Goal: Task Accomplishment & Management: Use online tool/utility

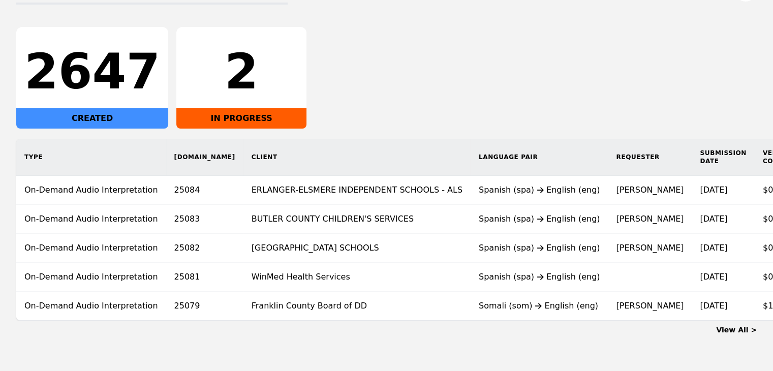
click at [532, 55] on div "2647 CREATED 2 IN PROGRESS" at bounding box center [386, 78] width 741 height 102
click at [740, 332] on link "View All >" at bounding box center [736, 330] width 41 height 8
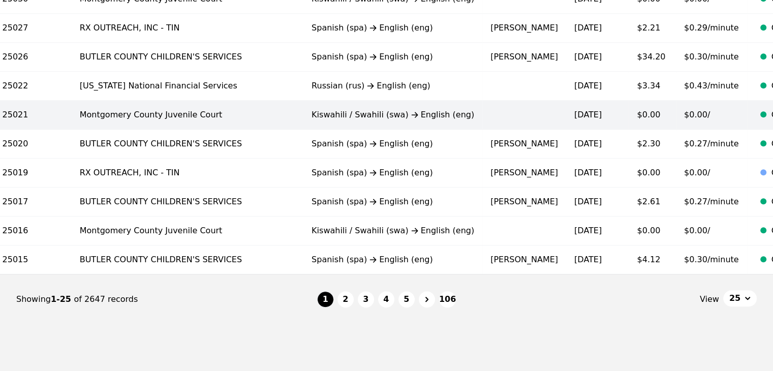
scroll to position [681, 0]
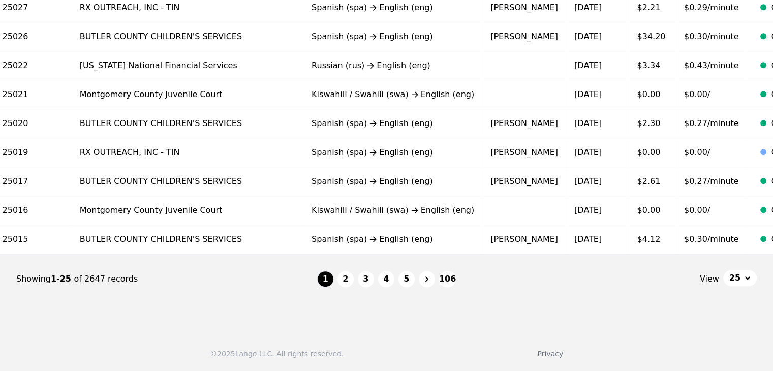
click at [349, 286] on button "2" at bounding box center [346, 279] width 16 height 16
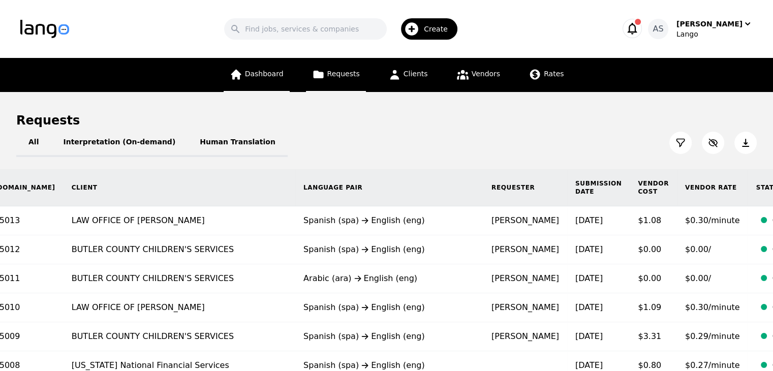
click at [258, 69] on link "Dashboard" at bounding box center [257, 75] width 66 height 34
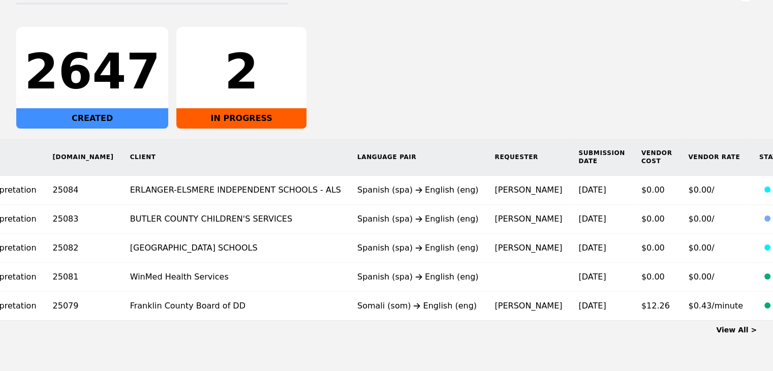
scroll to position [0, 122]
click at [741, 334] on link "View All >" at bounding box center [736, 330] width 41 height 8
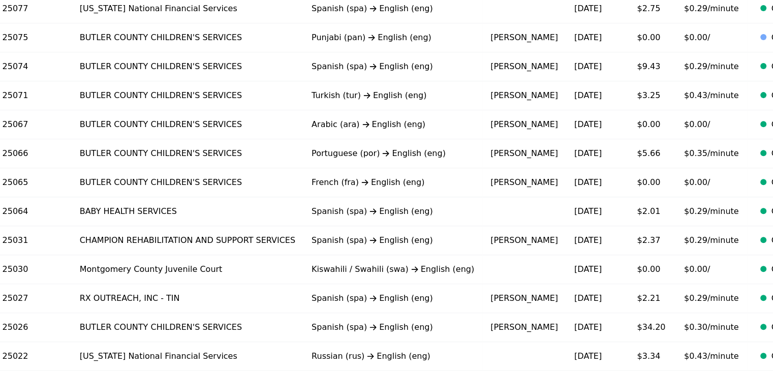
scroll to position [681, 0]
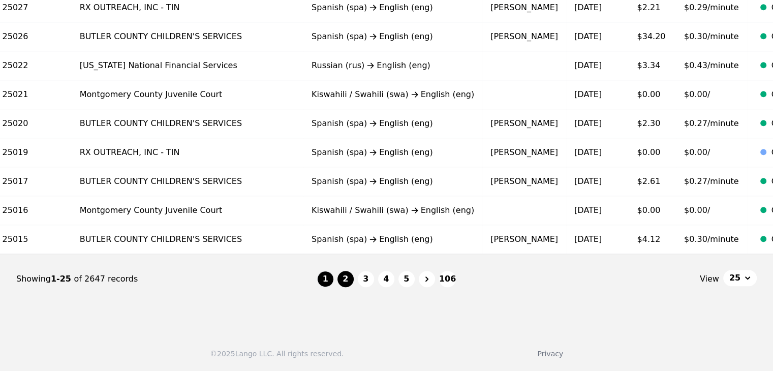
click at [347, 281] on button "2" at bounding box center [346, 279] width 16 height 16
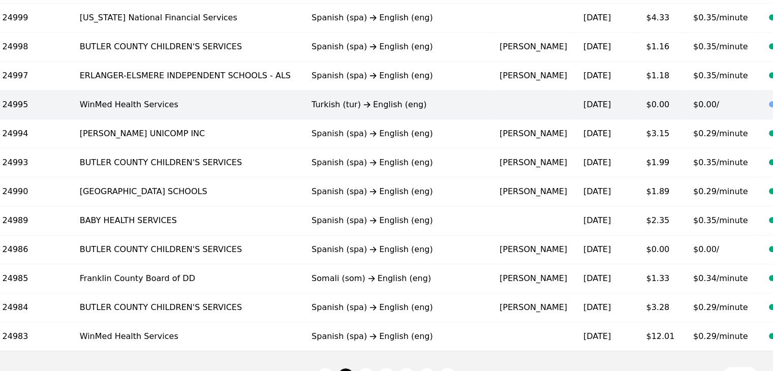
scroll to position [681, 0]
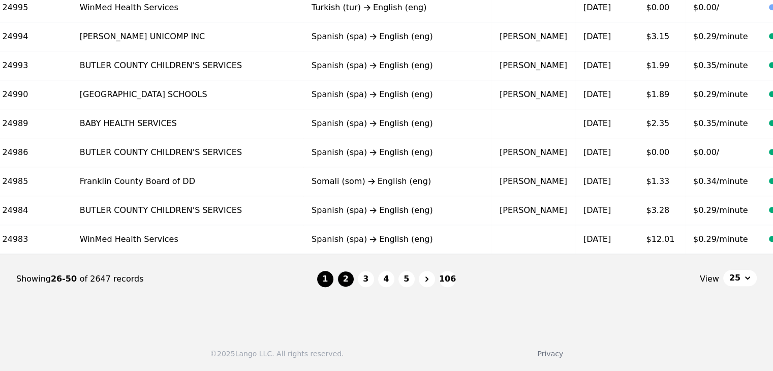
click at [331, 279] on button "1" at bounding box center [325, 279] width 16 height 16
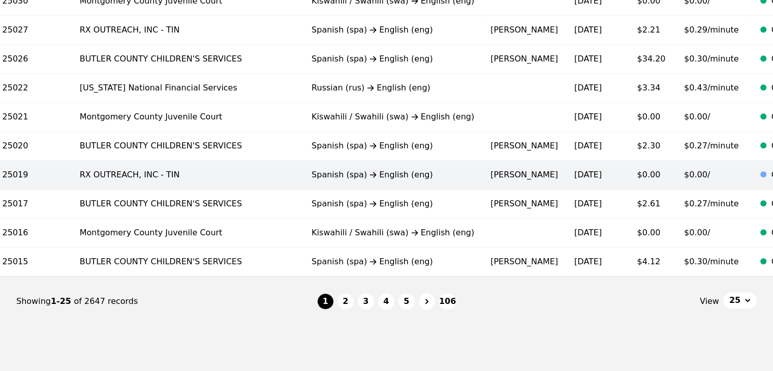
scroll to position [630, 0]
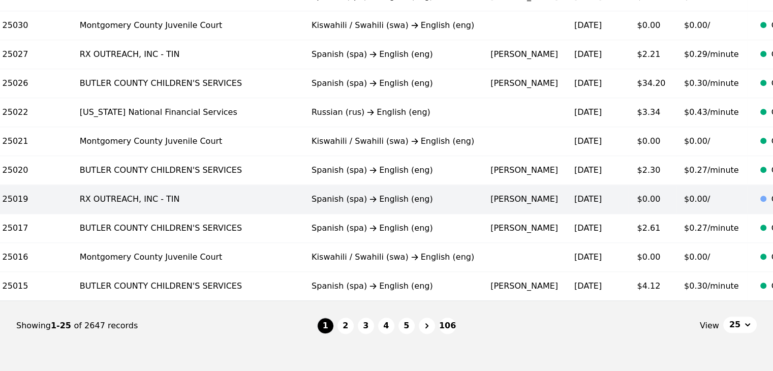
click at [387, 200] on td "Spanish (spa) English (eng)" at bounding box center [393, 199] width 179 height 29
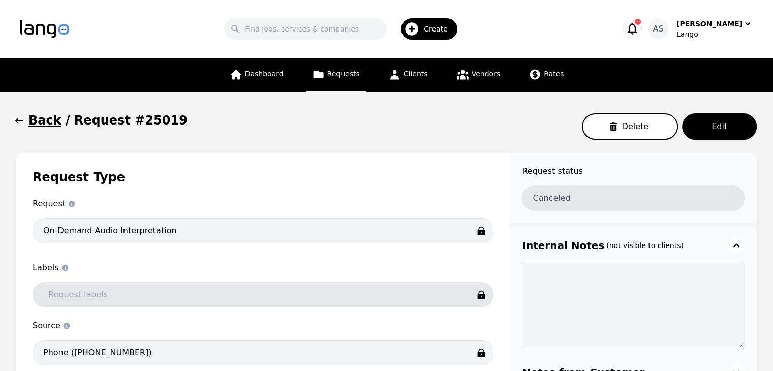
click at [24, 121] on button "Back" at bounding box center [38, 120] width 45 height 16
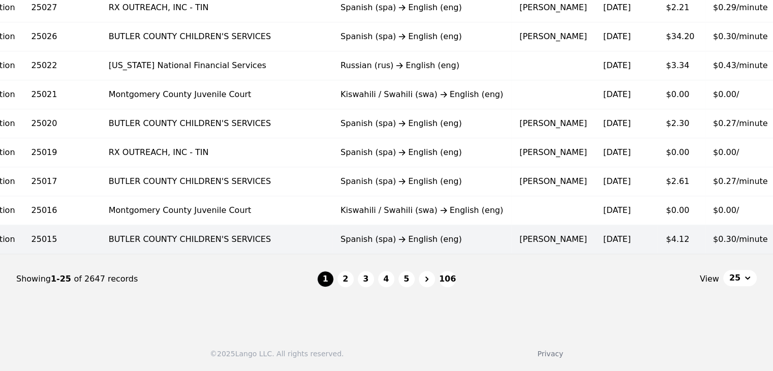
scroll to position [0, 148]
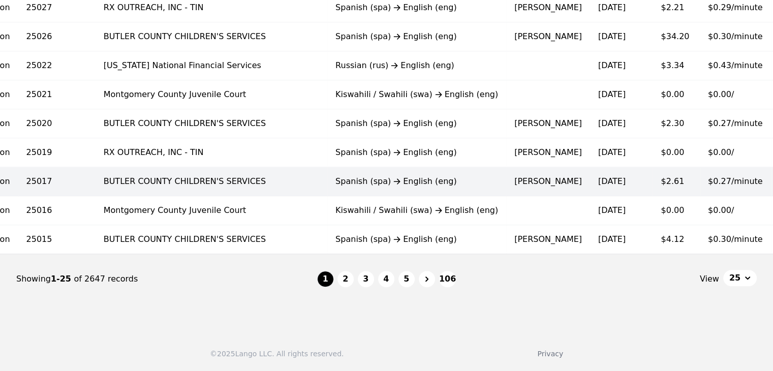
click at [401, 180] on div "Spanish (spa) English (eng)" at bounding box center [417, 181] width 163 height 12
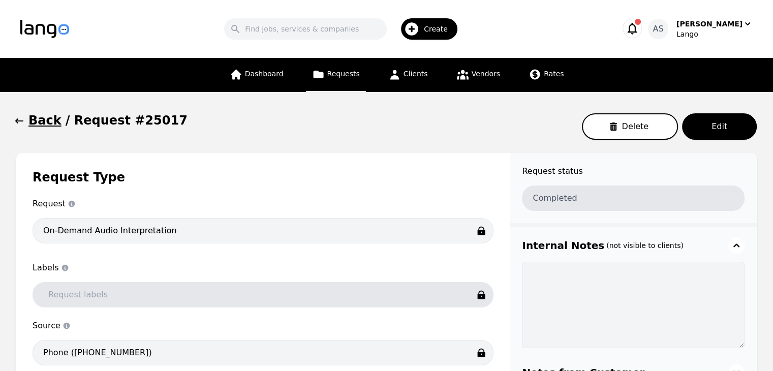
click at [15, 119] on icon "button" at bounding box center [19, 121] width 10 height 10
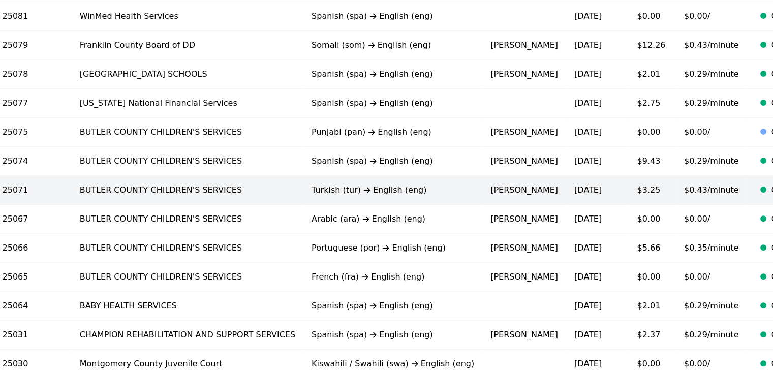
scroll to position [274, 0]
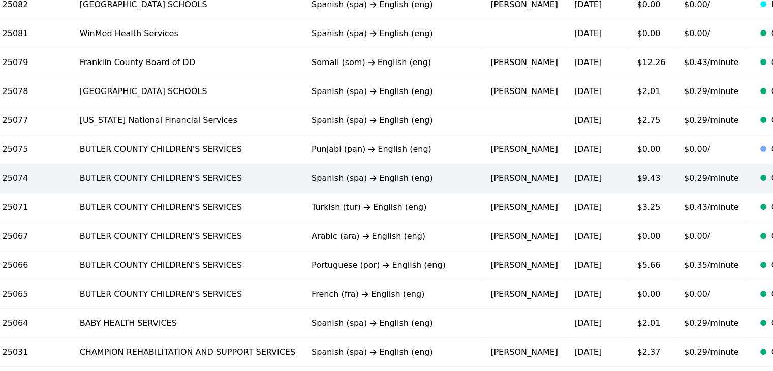
click at [483, 175] on td "[PERSON_NAME]" at bounding box center [525, 178] width 84 height 29
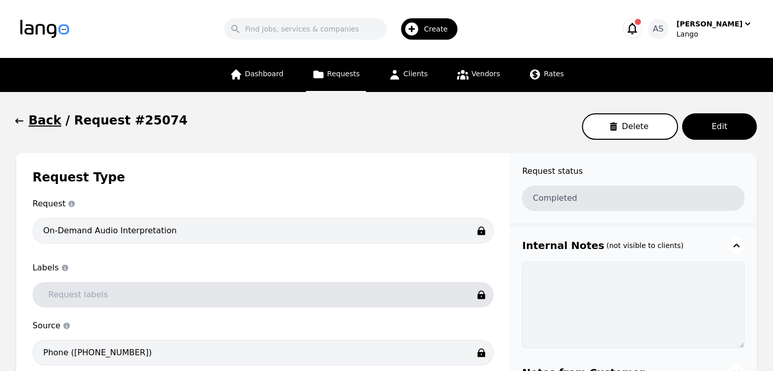
click at [15, 123] on icon "button" at bounding box center [19, 121] width 10 height 10
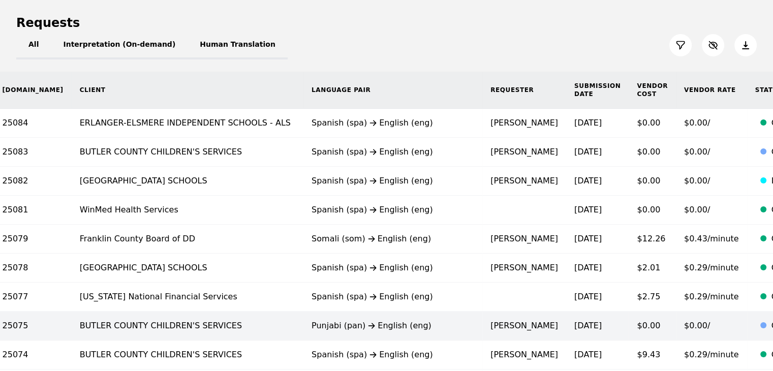
scroll to position [71, 0]
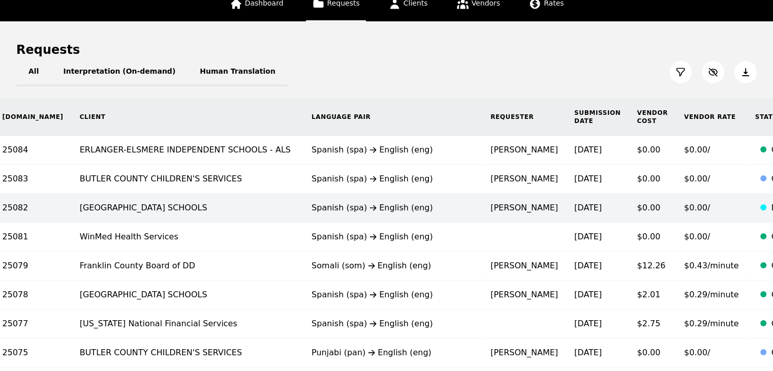
click at [483, 211] on td "[PERSON_NAME]" at bounding box center [525, 208] width 84 height 29
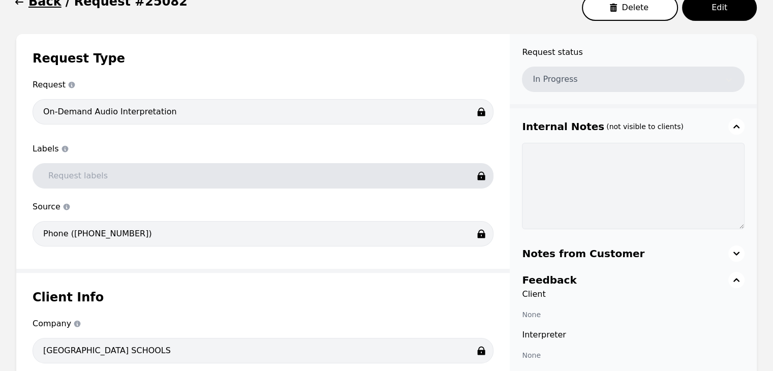
scroll to position [72, 0]
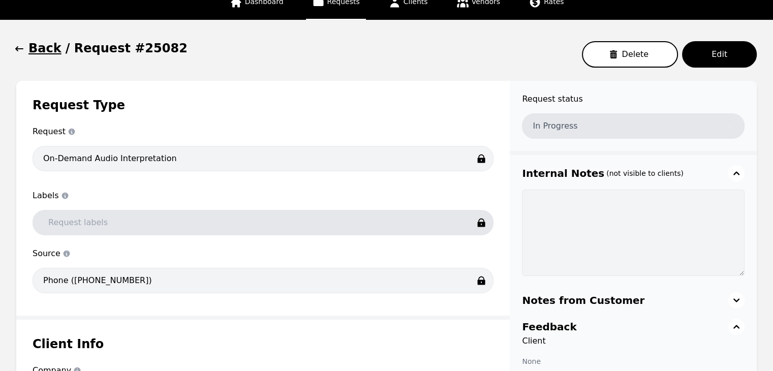
click at [26, 50] on button "Back" at bounding box center [38, 48] width 45 height 16
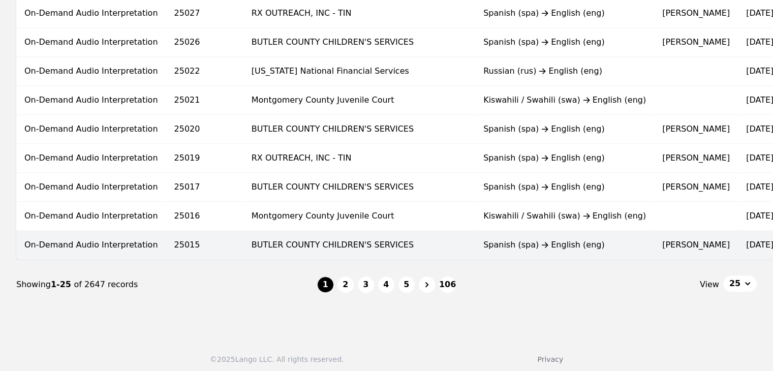
scroll to position [681, 0]
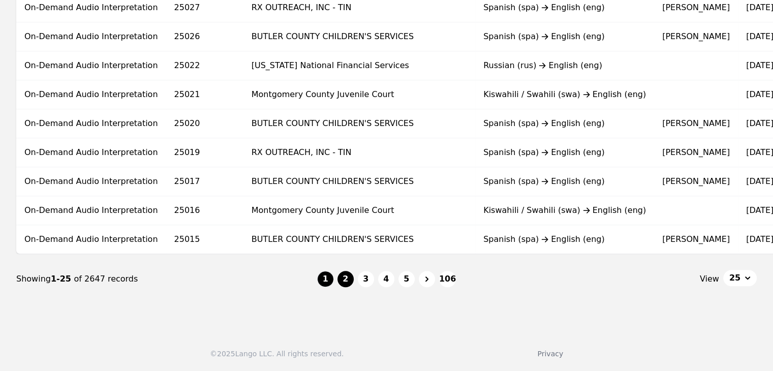
click at [349, 281] on button "2" at bounding box center [346, 279] width 16 height 16
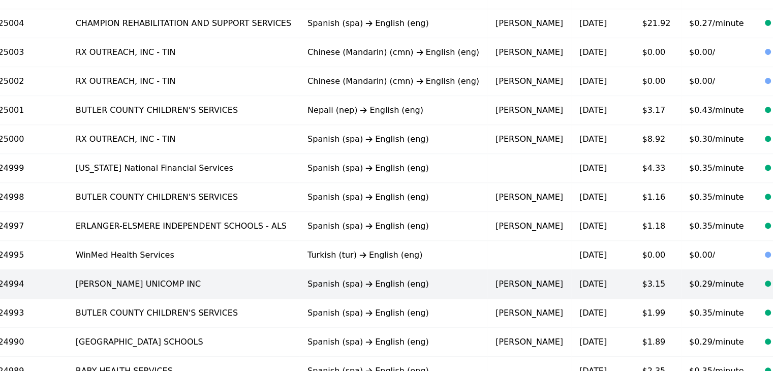
scroll to position [427, 0]
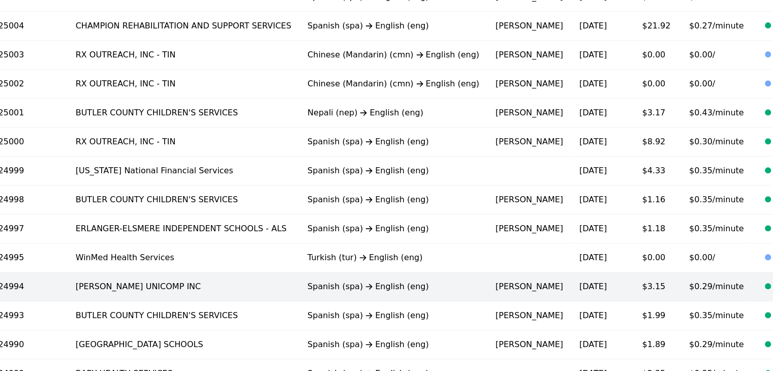
click at [488, 280] on td "[PERSON_NAME]" at bounding box center [530, 287] width 84 height 29
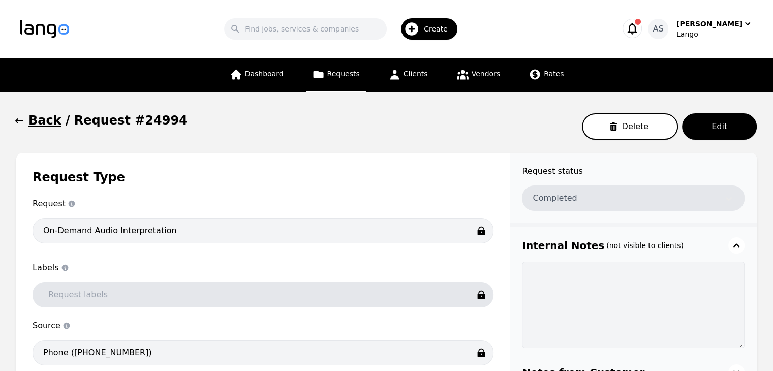
click at [24, 125] on icon "button" at bounding box center [19, 121] width 10 height 10
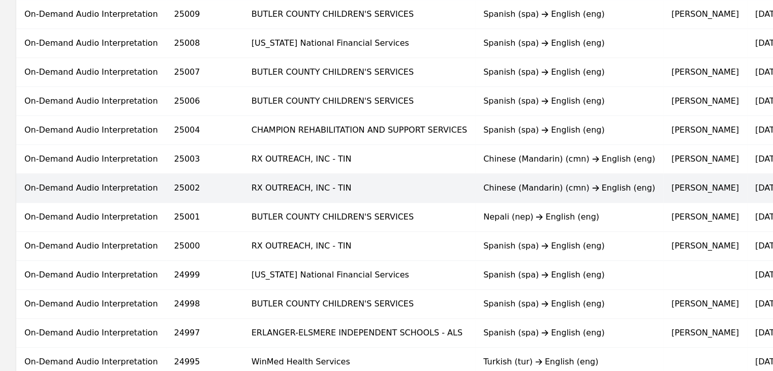
scroll to position [305, 0]
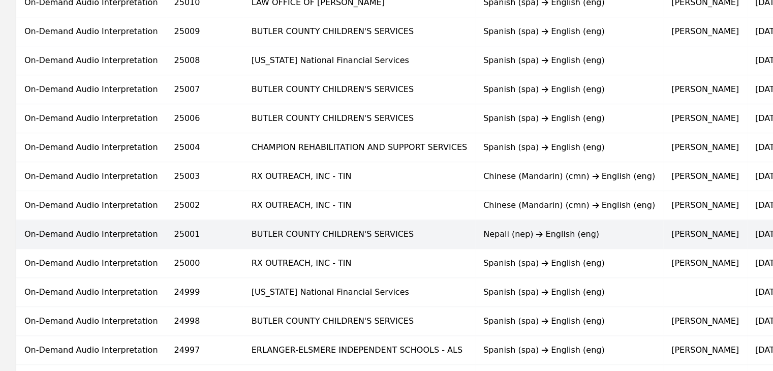
click at [348, 224] on td "BUTLER COUNTY CHILDREN'S SERVICES" at bounding box center [360, 234] width 232 height 29
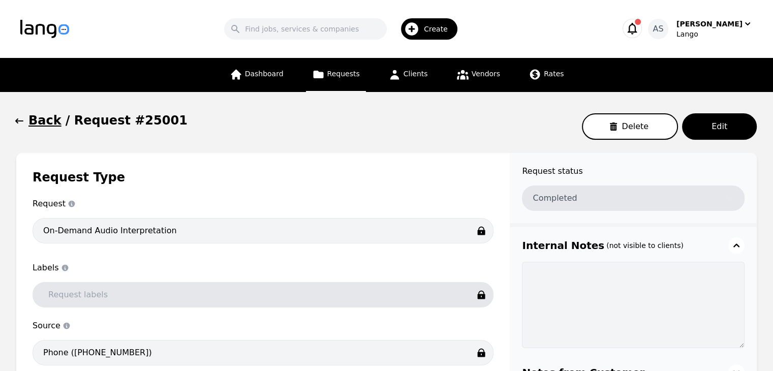
type input "00:07:23"
type input "$0.00"
type input "00:07:23"
type input "$0.43"
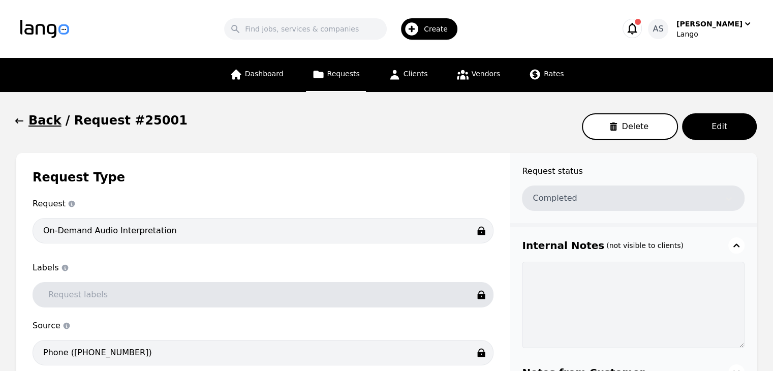
type input "Per Minute"
type input "$3.17"
click at [18, 122] on icon "button" at bounding box center [19, 120] width 8 height 5
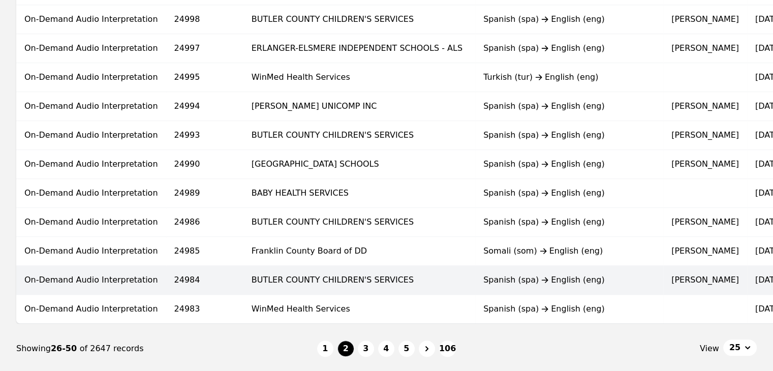
scroll to position [681, 0]
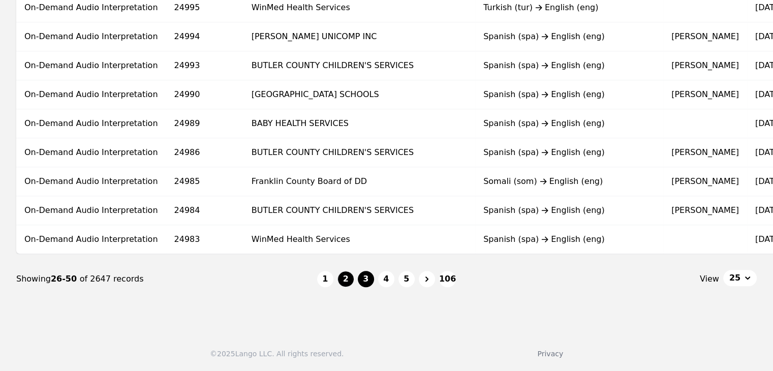
click at [369, 277] on button "3" at bounding box center [366, 279] width 16 height 16
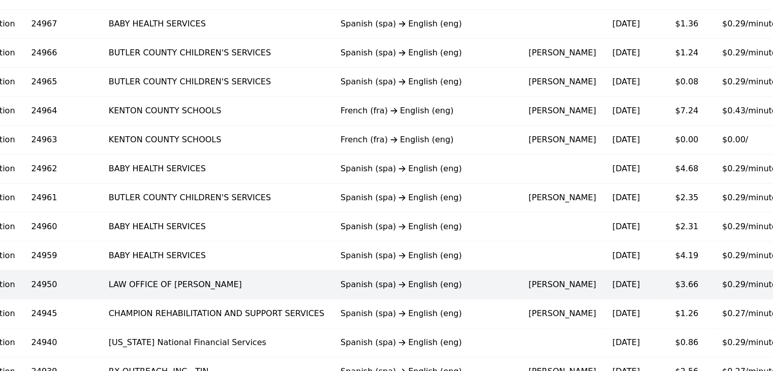
scroll to position [407, 0]
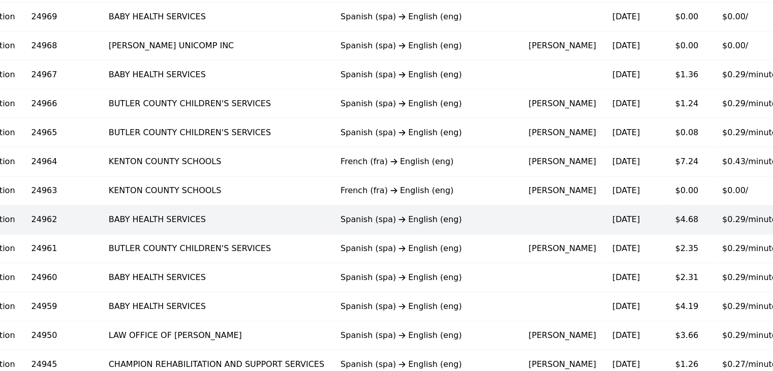
click at [521, 216] on td at bounding box center [563, 219] width 84 height 29
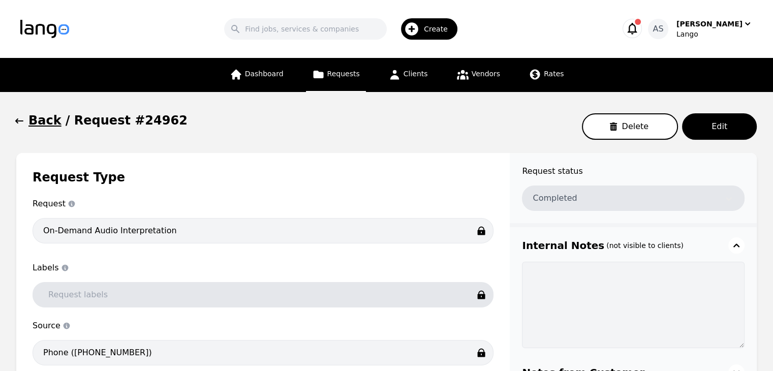
type input "00:16:08"
type input "$1.05"
type input "Per Minute"
type input "$16.94"
type input "00:16:08"
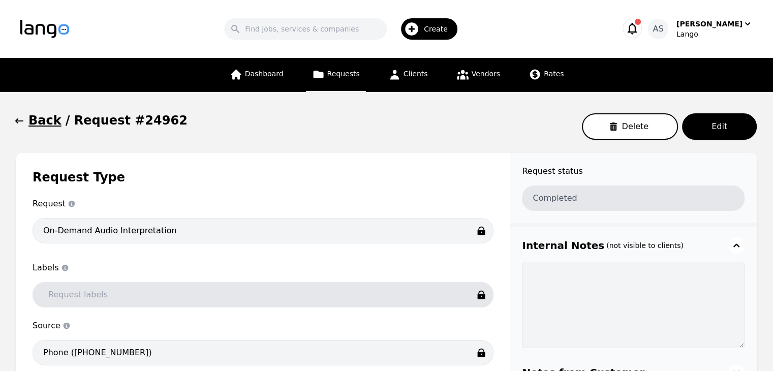
type input "$0.29"
type input "Per Minute"
type input "$4.68"
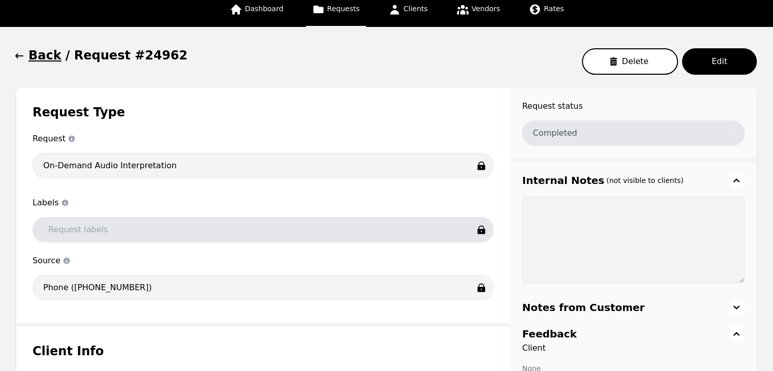
scroll to position [51, 0]
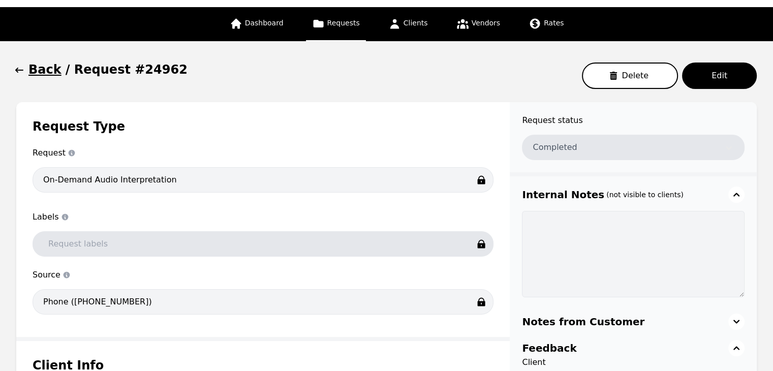
click at [21, 68] on icon "button" at bounding box center [19, 70] width 10 height 10
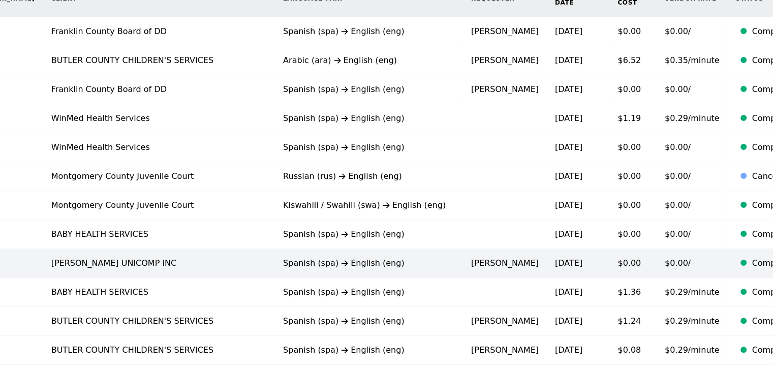
scroll to position [172, 0]
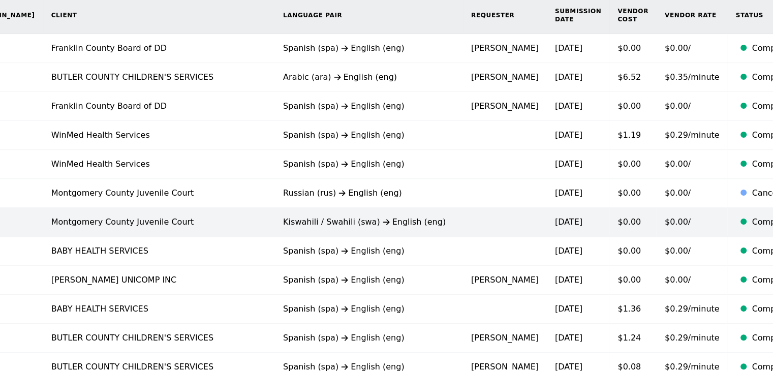
click at [463, 219] on td at bounding box center [505, 222] width 84 height 29
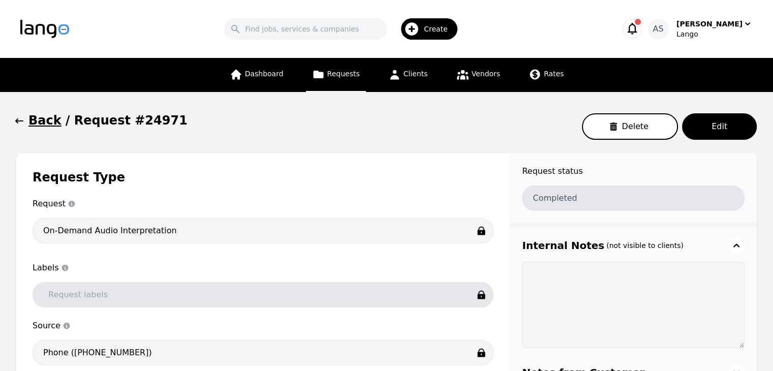
click at [19, 117] on icon "button" at bounding box center [19, 121] width 10 height 10
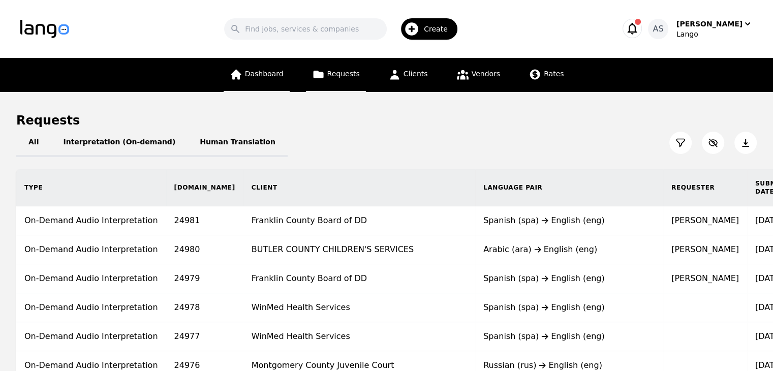
click at [277, 77] on span "Dashboard" at bounding box center [264, 74] width 39 height 8
